Goal: Information Seeking & Learning: Learn about a topic

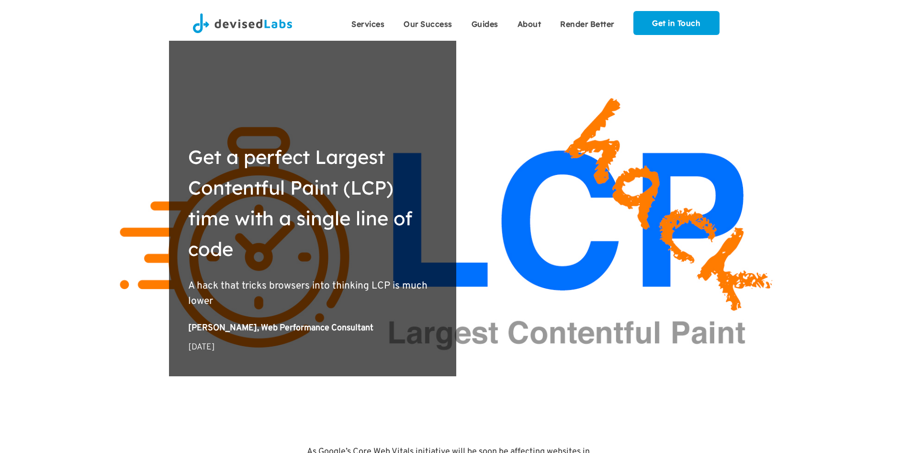
drag, startPoint x: 169, startPoint y: 329, endPoint x: 396, endPoint y: 325, distance: 227.0
click at [396, 325] on div "Get a perfect Largest Contentful Paint (LCP) time with a single line of code A …" at bounding box center [312, 208] width 287 height 335
click at [276, 392] on div "Get a perfect Largest Contentful Paint (LCP) time with a single line of code A …" at bounding box center [456, 223] width 912 height 365
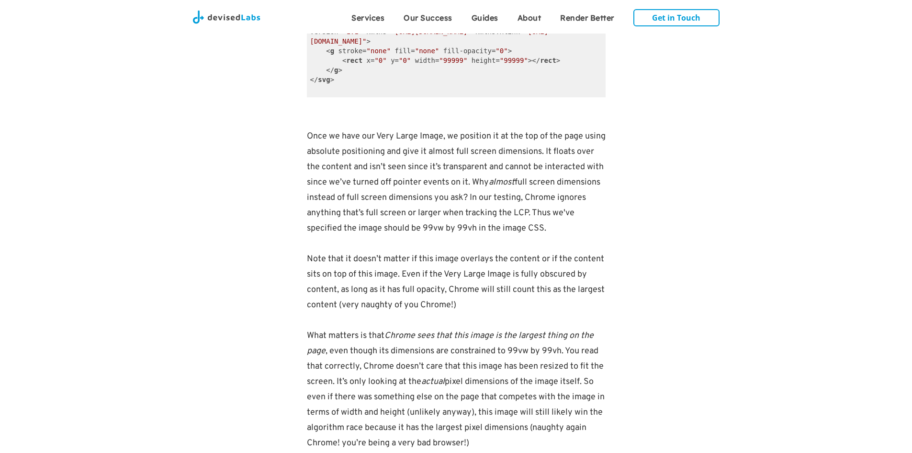
scroll to position [1724, 0]
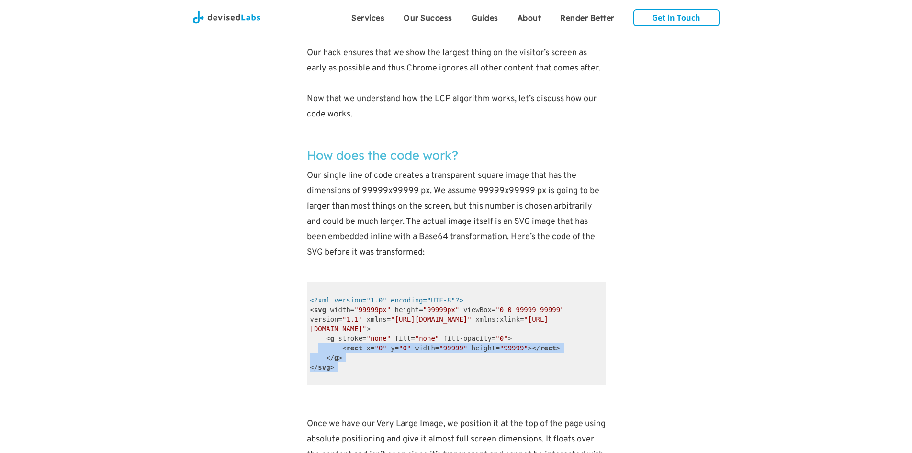
drag, startPoint x: 338, startPoint y: 357, endPoint x: 312, endPoint y: 312, distance: 51.9
click at [314, 322] on code "<?xml version="1.0" encoding="UTF-8"?> < svg width = "99999px" height = "99999p…" at bounding box center [456, 333] width 299 height 102
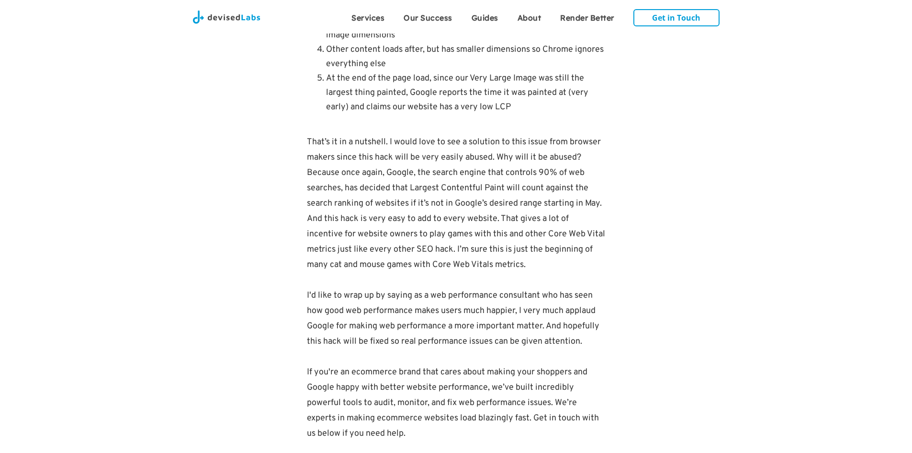
scroll to position [2903, 0]
